Goal: Find specific page/section: Find specific page/section

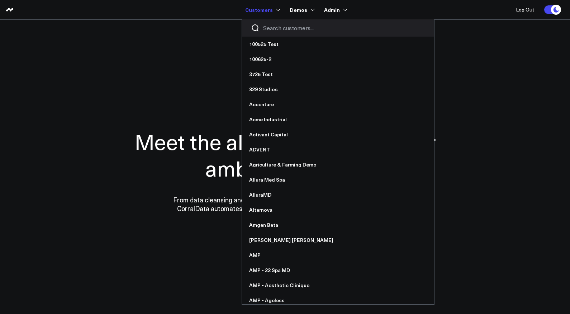
click at [282, 28] on input "Search customers input" at bounding box center [344, 28] width 162 height 8
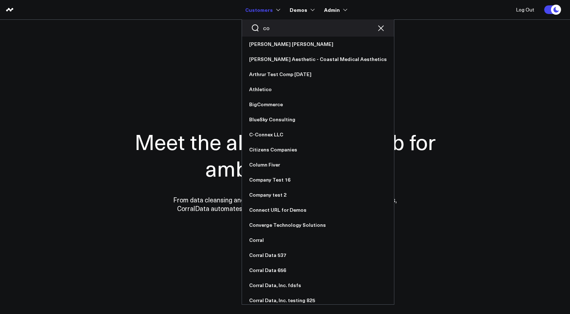
type input "c"
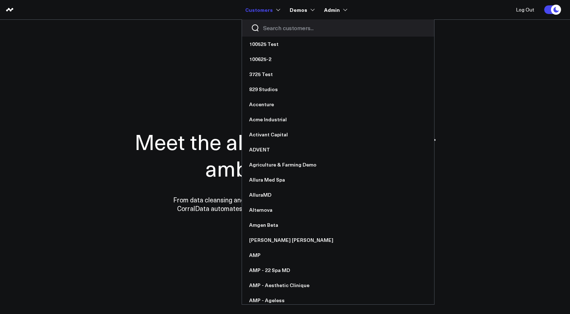
click at [280, 28] on input "Search customers input" at bounding box center [344, 28] width 162 height 8
type input "j"
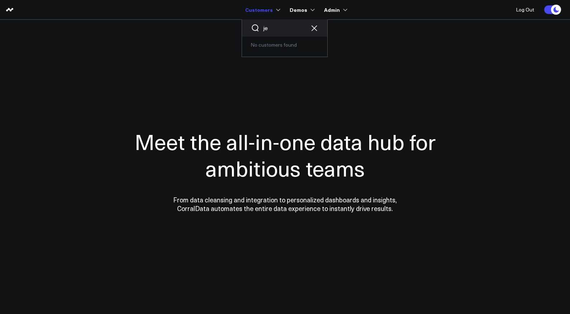
drag, startPoint x: 296, startPoint y: 29, endPoint x: 255, endPoint y: 27, distance: 41.3
click at [255, 27] on div "je" at bounding box center [284, 27] width 85 height 17
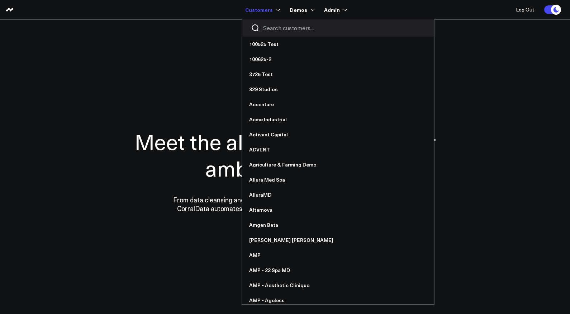
click at [276, 31] on input "Search customers input" at bounding box center [344, 28] width 162 height 8
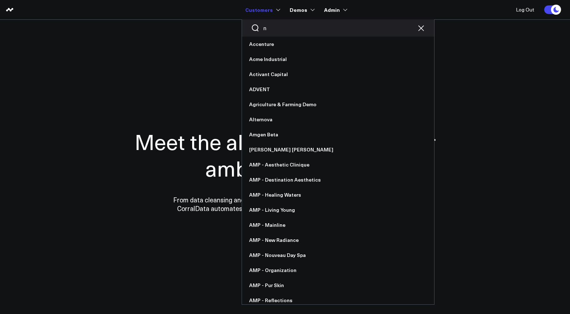
type input "nb"
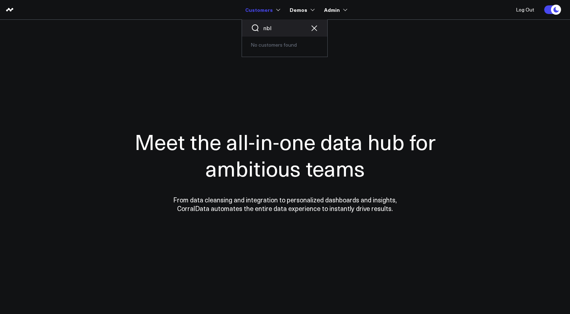
click at [282, 30] on input "nbl" at bounding box center [284, 28] width 43 height 8
click at [282, 30] on input "nb" at bounding box center [284, 28] width 43 height 8
type input "n"
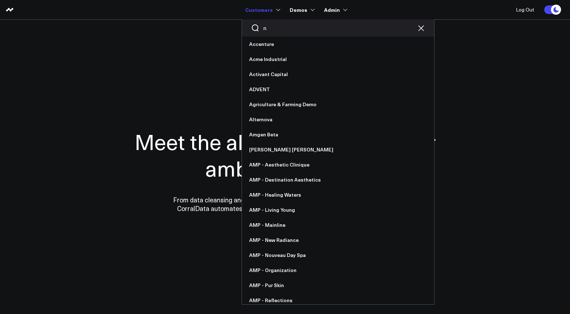
type input "no"
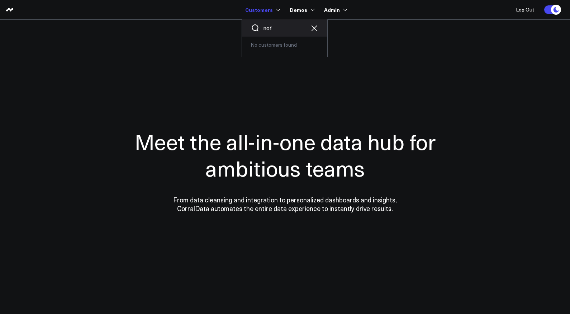
click at [290, 26] on input "nof" at bounding box center [284, 28] width 43 height 8
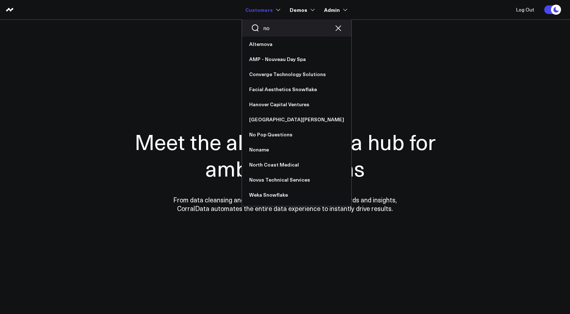
click at [288, 30] on input "no" at bounding box center [296, 28] width 67 height 8
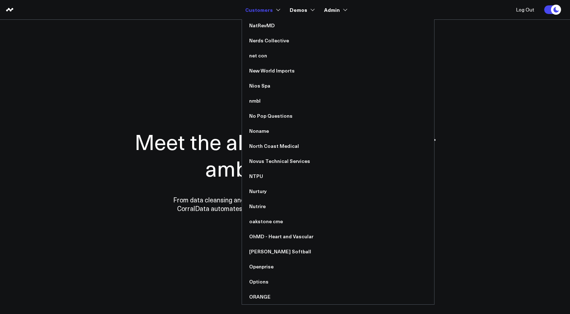
scroll to position [1840, 0]
type input "n"
click at [274, 102] on link "nmbl" at bounding box center [338, 101] width 192 height 15
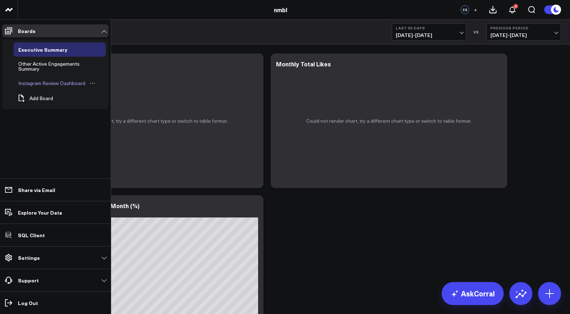
click at [37, 82] on div "Instagram Review Dashboard" at bounding box center [51, 83] width 71 height 9
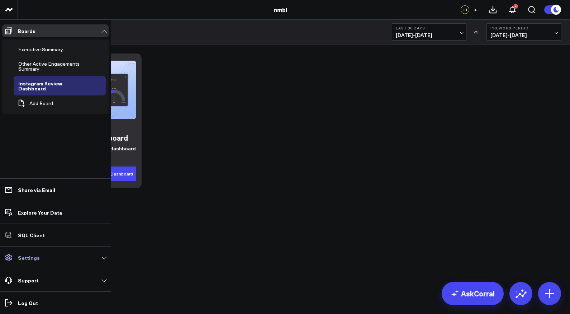
click at [25, 258] on p "Settings" at bounding box center [29, 258] width 22 height 6
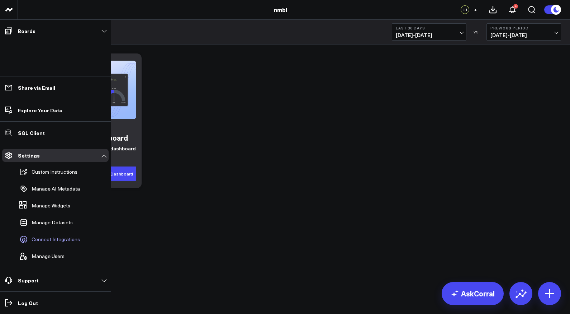
click at [53, 242] on span "Connect Integrations" at bounding box center [56, 239] width 48 height 6
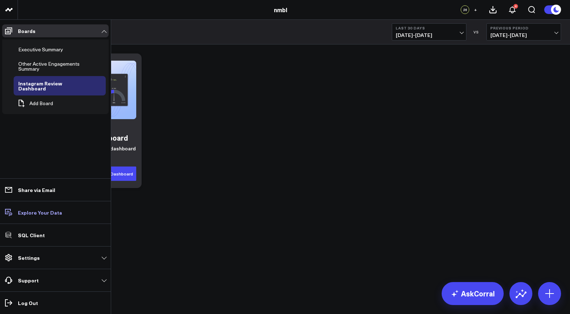
click at [43, 212] on p "Explore Your Data" at bounding box center [40, 212] width 44 height 6
click at [47, 257] on link "Settings" at bounding box center [55, 257] width 106 height 13
click at [35, 260] on p "Settings" at bounding box center [29, 258] width 22 height 6
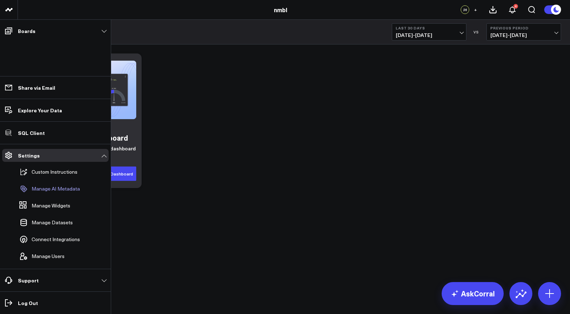
click at [56, 190] on p "Manage AI Metadata" at bounding box center [56, 189] width 48 height 6
